Goal: Check status

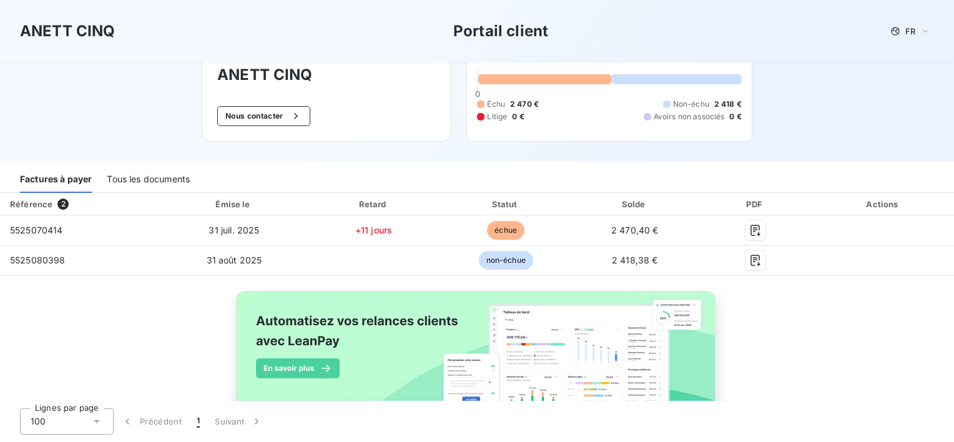
scroll to position [44, 0]
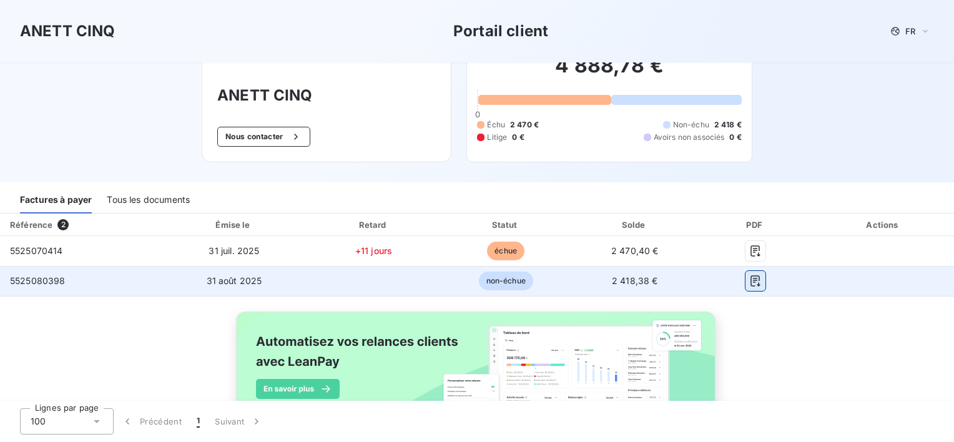
click at [751, 284] on icon "button" at bounding box center [754, 280] width 9 height 11
